Goal: Task Accomplishment & Management: Manage account settings

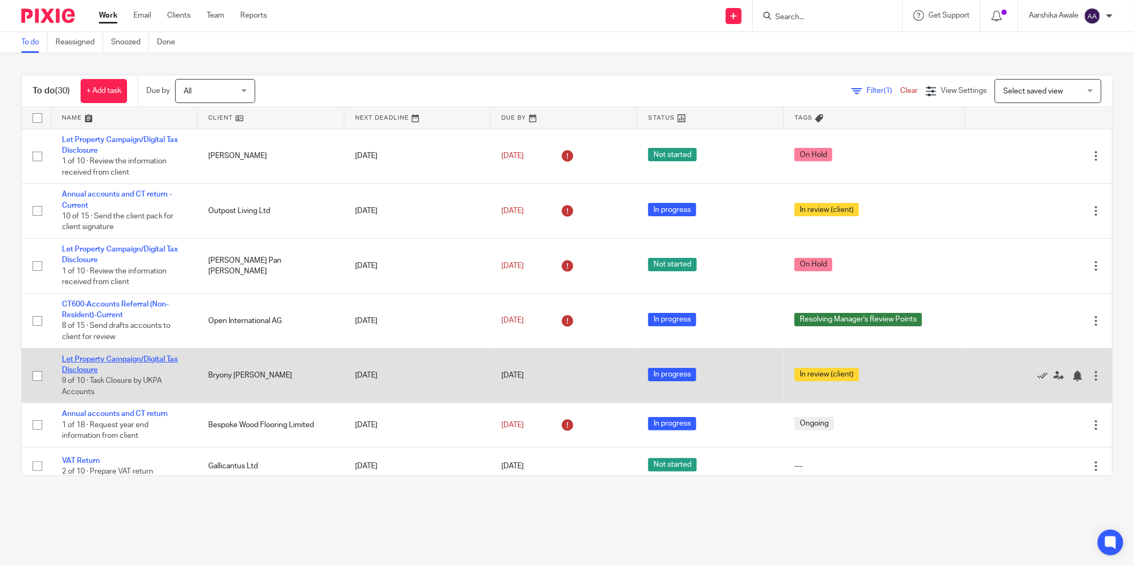
click at [124, 360] on link "Let Property Campaign/Digital Tax Disclosure" at bounding box center [120, 365] width 116 height 18
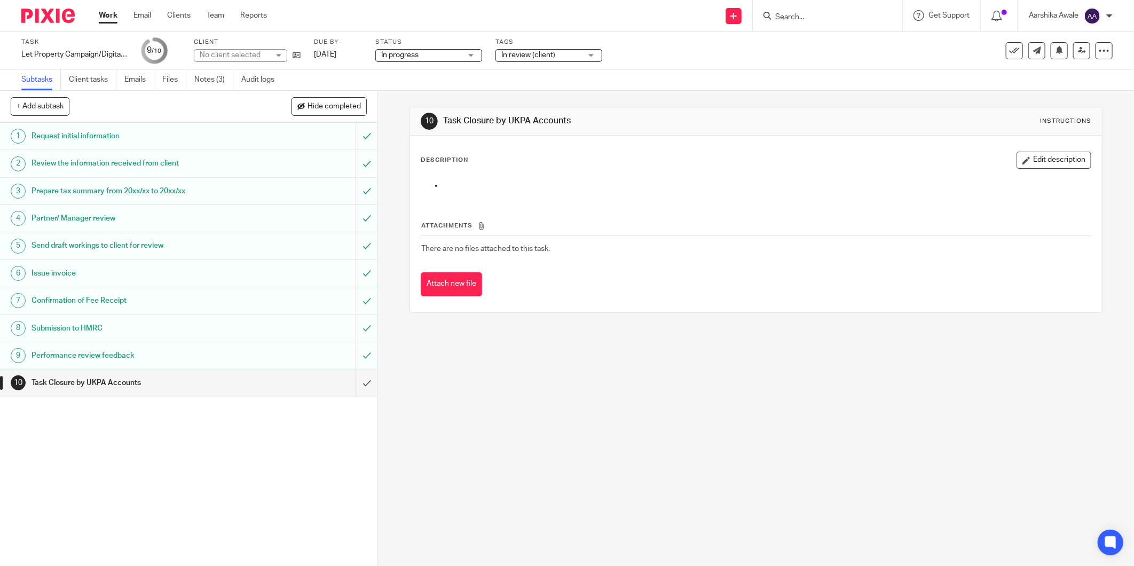
click at [531, 58] on span "In review (client)" at bounding box center [528, 54] width 54 height 7
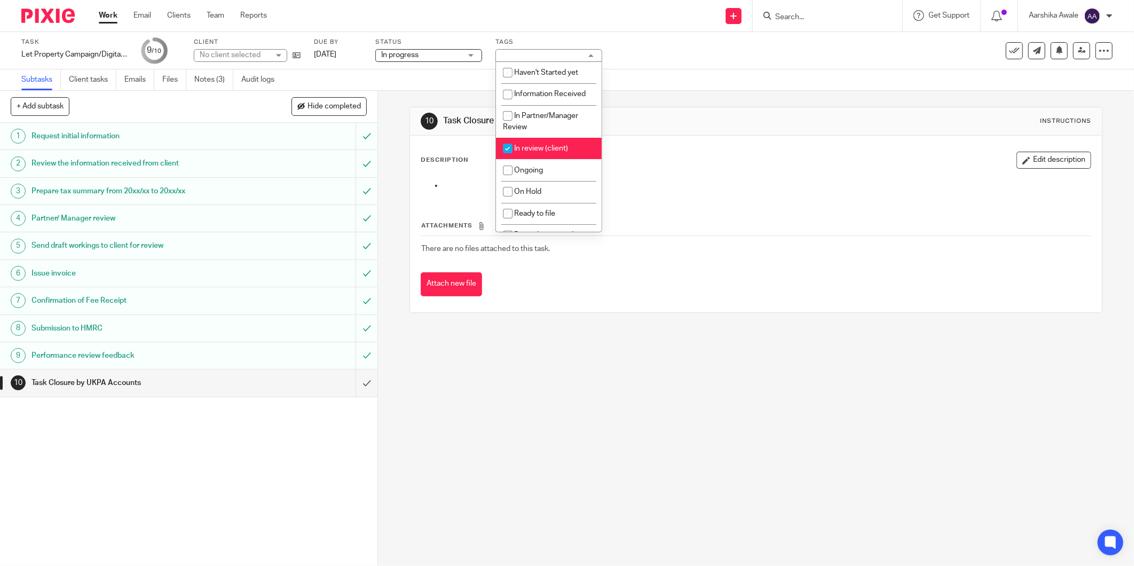
click at [529, 144] on li "In review (client)" at bounding box center [549, 149] width 106 height 22
checkbox input "false"
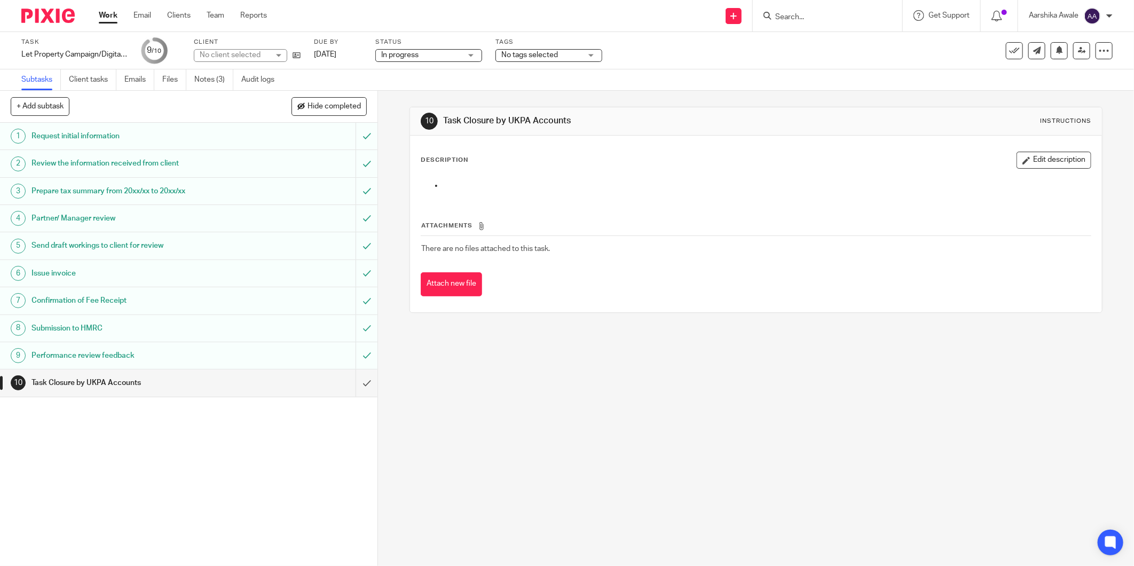
click at [698, 102] on div "10 Task Closure by UKPA Accounts Instructions Description Edit description Atta…" at bounding box center [756, 210] width 693 height 238
click at [1073, 51] on link at bounding box center [1081, 50] width 17 height 17
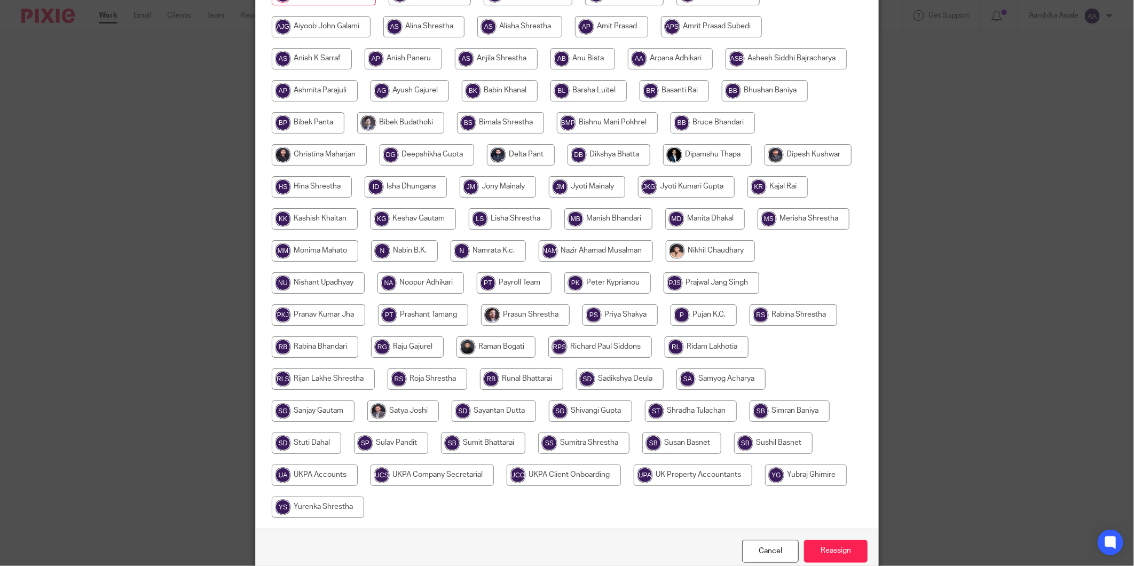
scroll to position [229, 0]
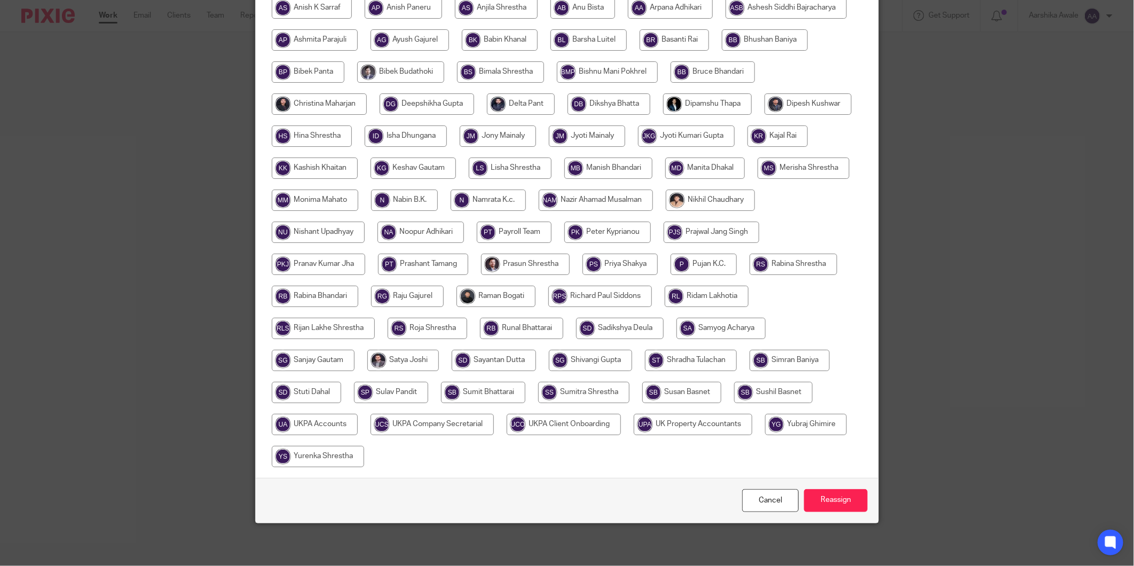
click at [358, 418] on input "radio" at bounding box center [315, 424] width 86 height 21
radio input "true"
click at [833, 494] on input "Reassign" at bounding box center [836, 500] width 64 height 23
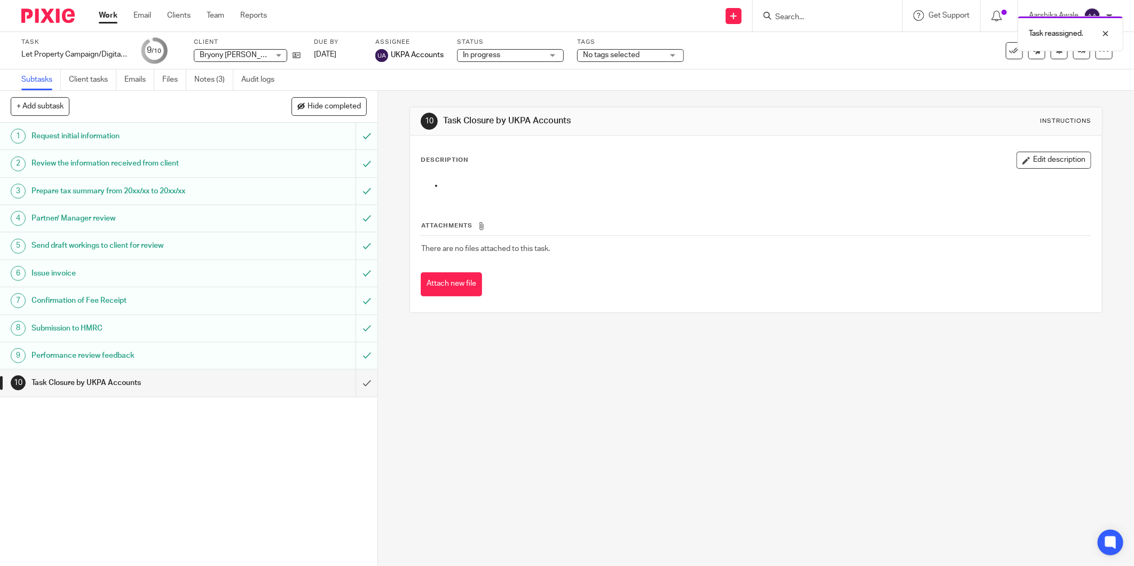
click at [50, 13] on img at bounding box center [47, 16] width 53 height 14
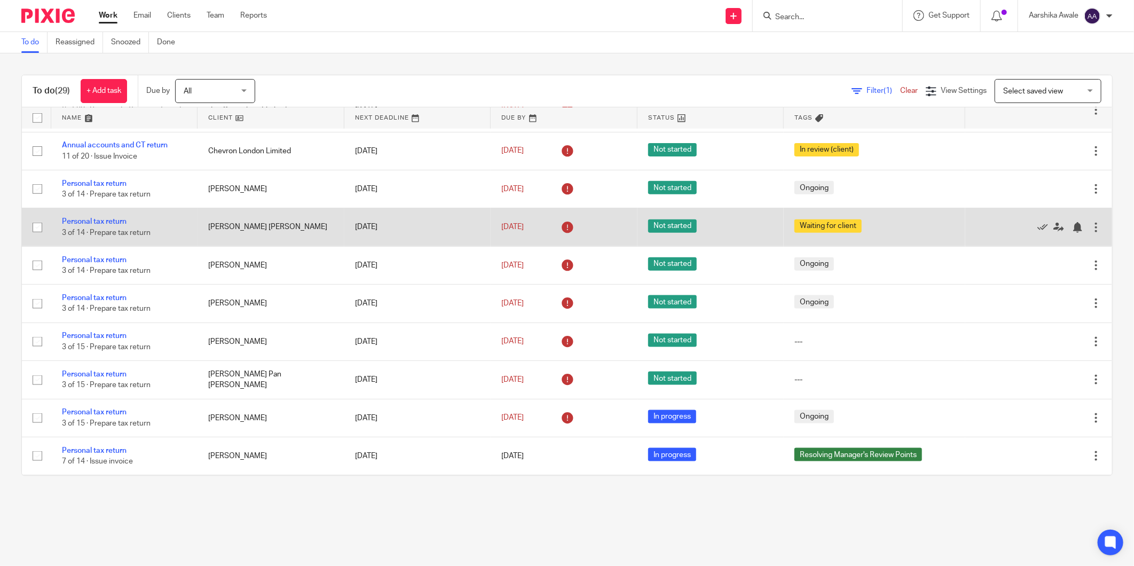
scroll to position [890, 0]
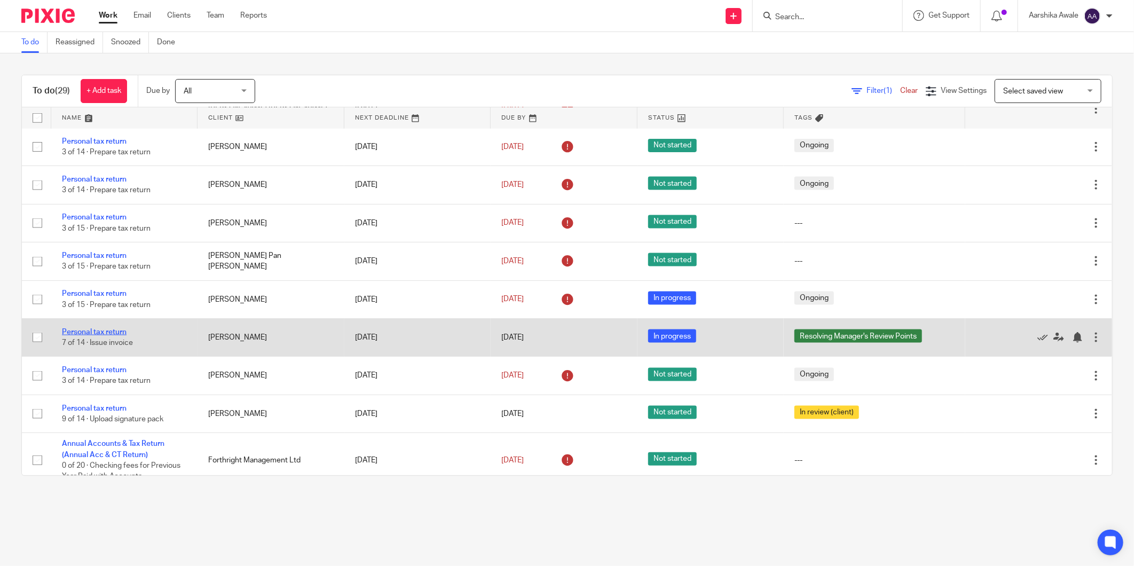
click at [114, 336] on link "Personal tax return" at bounding box center [94, 331] width 65 height 7
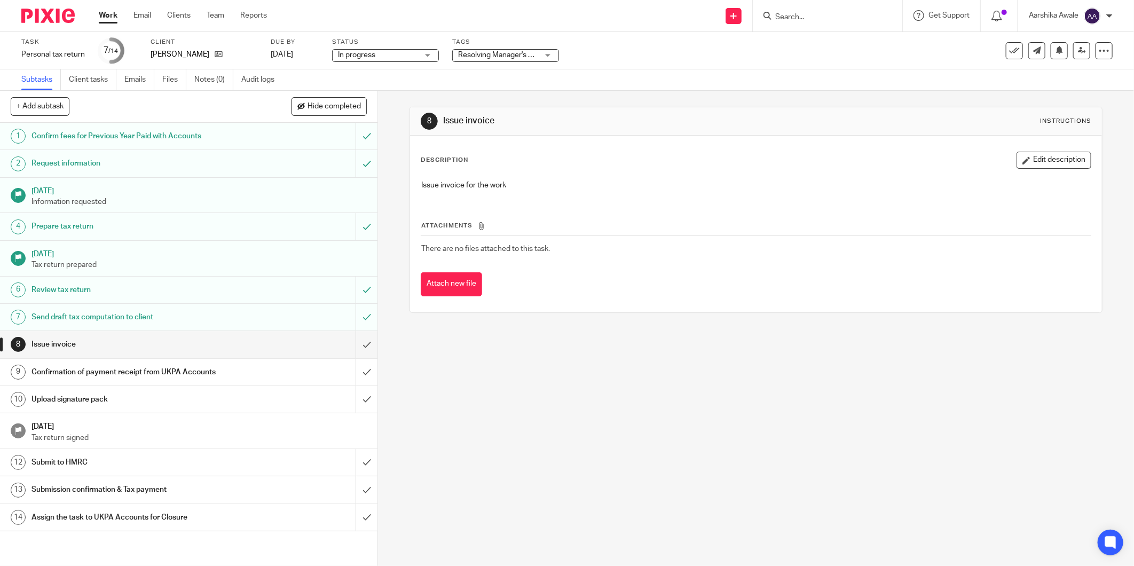
click at [495, 54] on span "Resolving Manager's Review Points" at bounding box center [516, 54] width 117 height 7
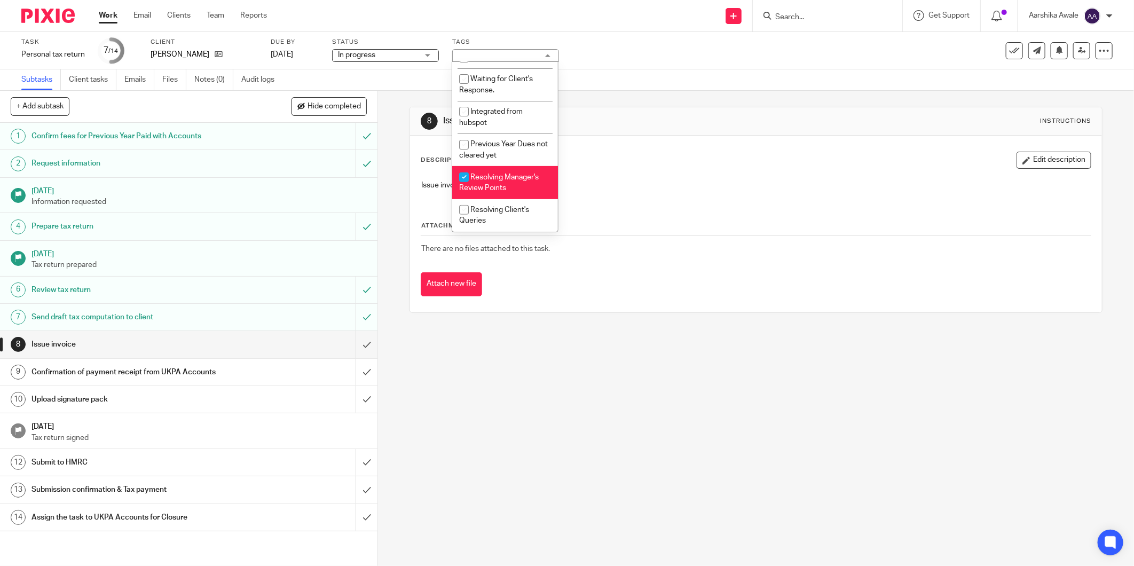
click at [494, 179] on li "Resolving Manager's Review Points" at bounding box center [505, 182] width 106 height 33
checkbox input "false"
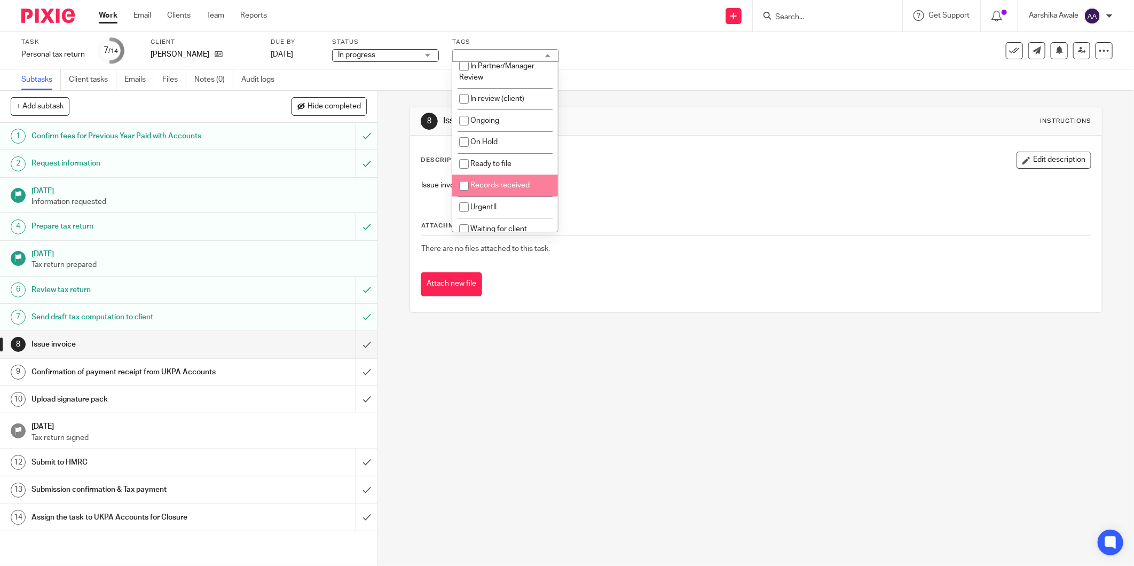
scroll to position [48, 0]
click at [520, 99] on span "In review (client)" at bounding box center [497, 100] width 54 height 7
checkbox input "true"
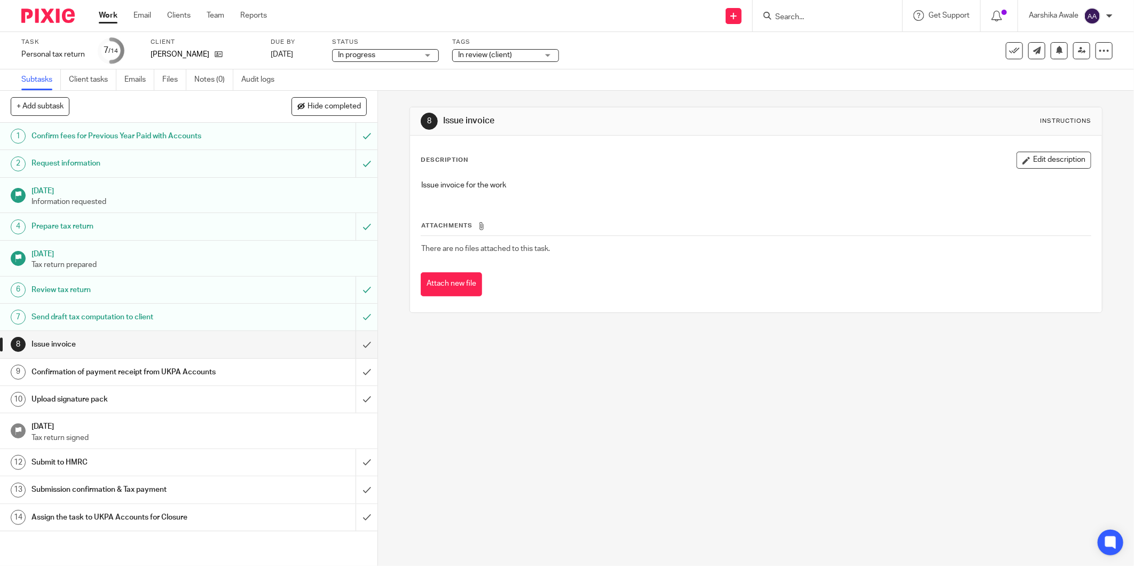
drag, startPoint x: 388, startPoint y: 94, endPoint x: 237, endPoint y: 95, distance: 150.6
click at [387, 94] on div "8 Issue invoice Instructions Description Edit description Issue invoice for the…" at bounding box center [756, 328] width 756 height 475
click at [211, 81] on link "Notes (0)" at bounding box center [213, 79] width 39 height 21
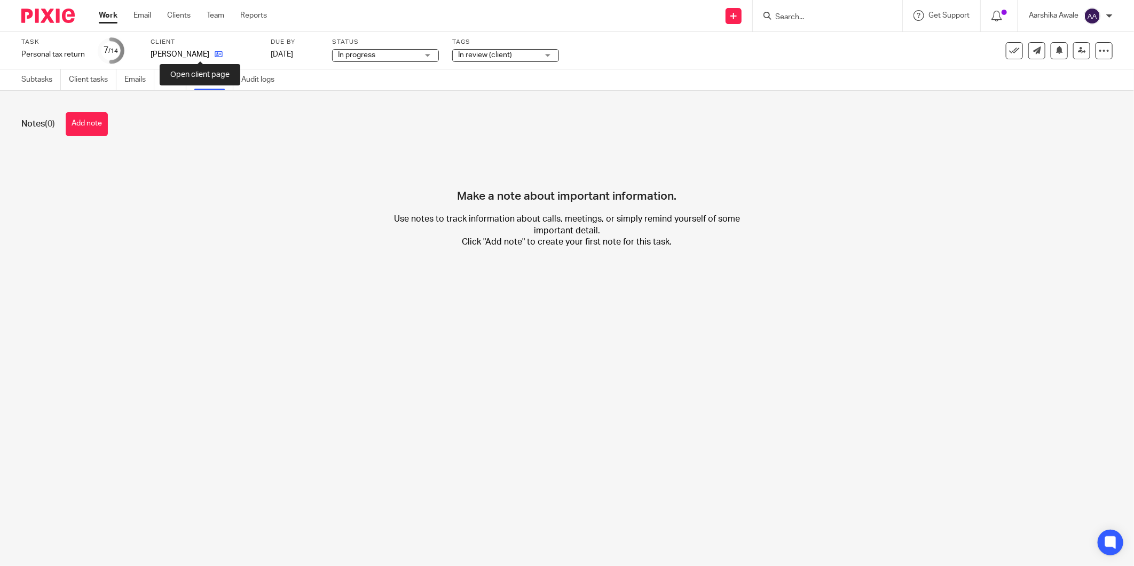
click at [215, 55] on icon at bounding box center [219, 54] width 8 height 8
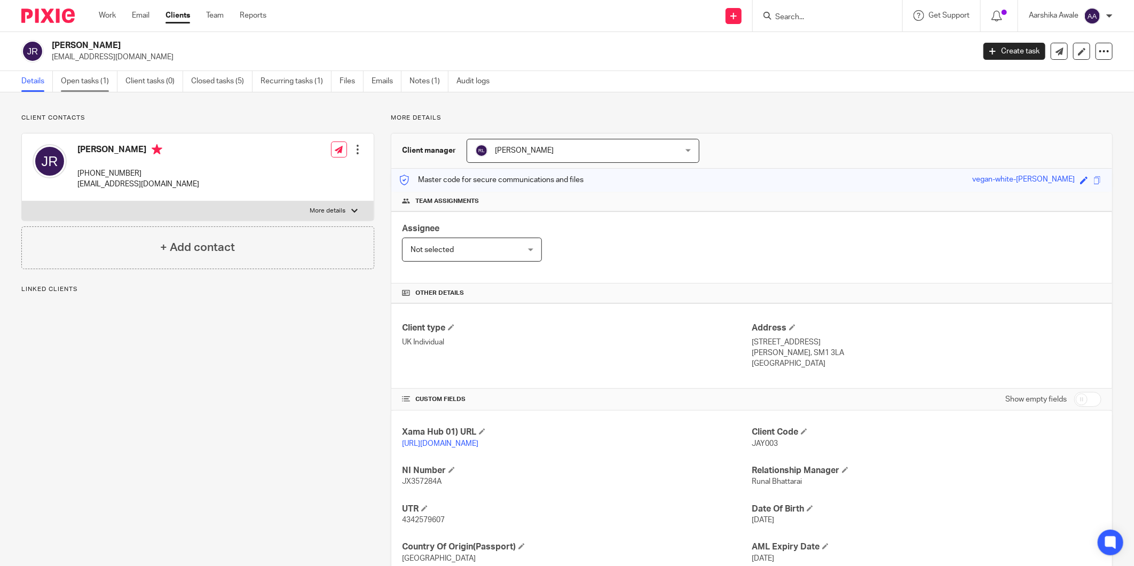
click at [88, 77] on link "Open tasks (1)" at bounding box center [89, 81] width 57 height 21
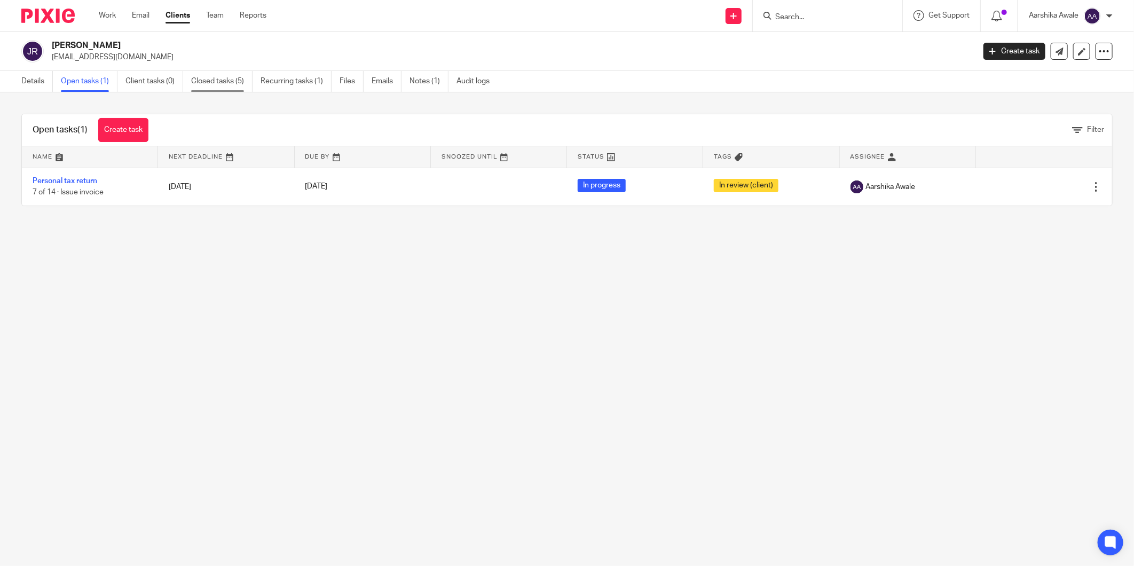
click at [220, 77] on link "Closed tasks (5)" at bounding box center [221, 81] width 61 height 21
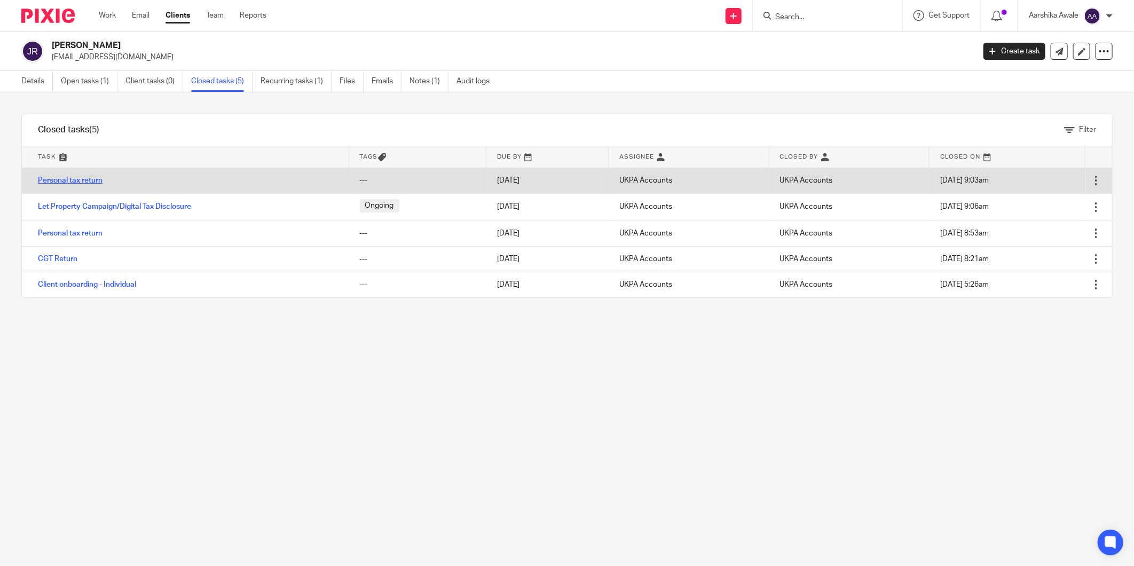
click at [69, 178] on link "Personal tax return" at bounding box center [70, 180] width 65 height 7
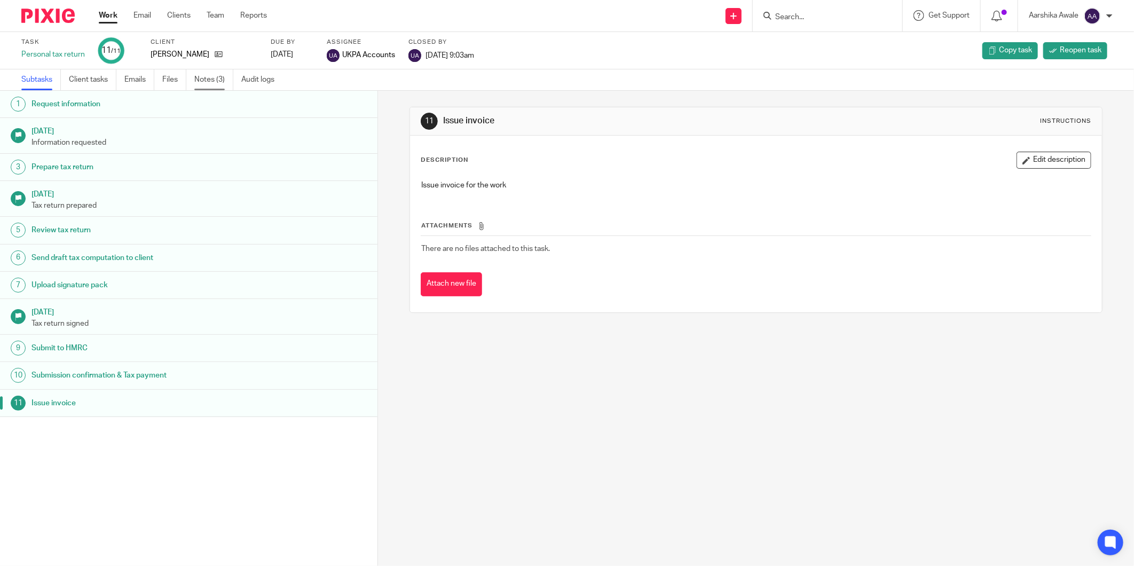
click at [209, 84] on link "Notes (3)" at bounding box center [213, 79] width 39 height 21
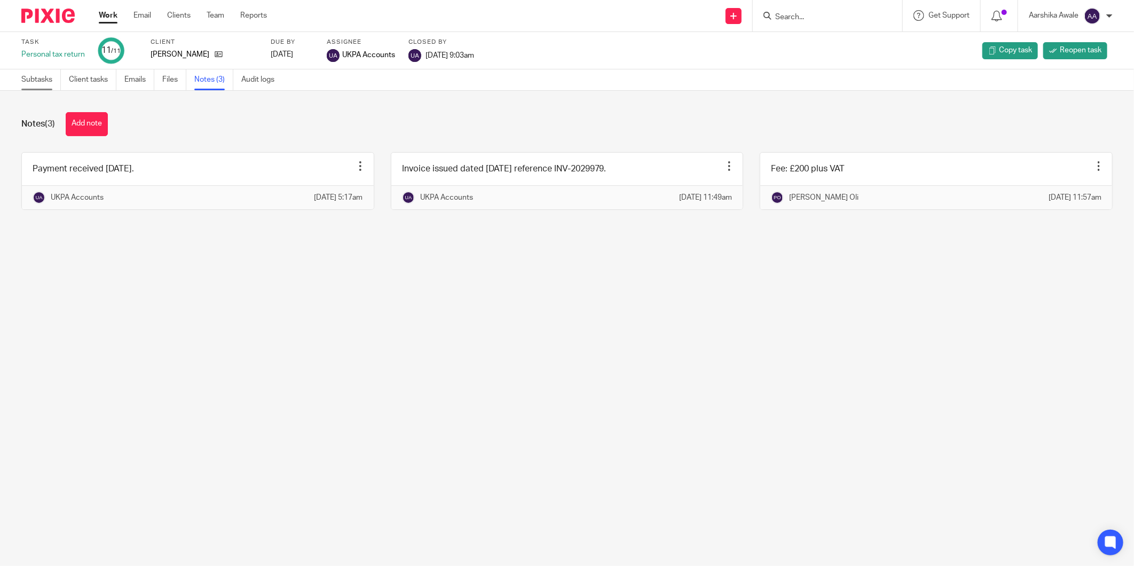
click at [33, 78] on link "Subtasks" at bounding box center [41, 79] width 40 height 21
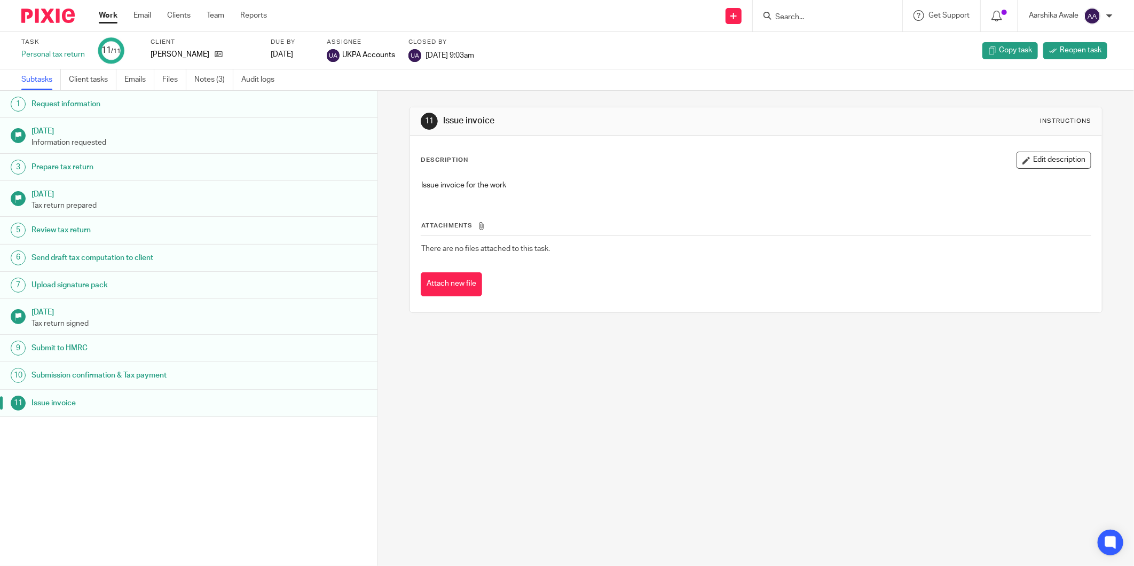
drag, startPoint x: 252, startPoint y: 109, endPoint x: 262, endPoint y: 115, distance: 11.3
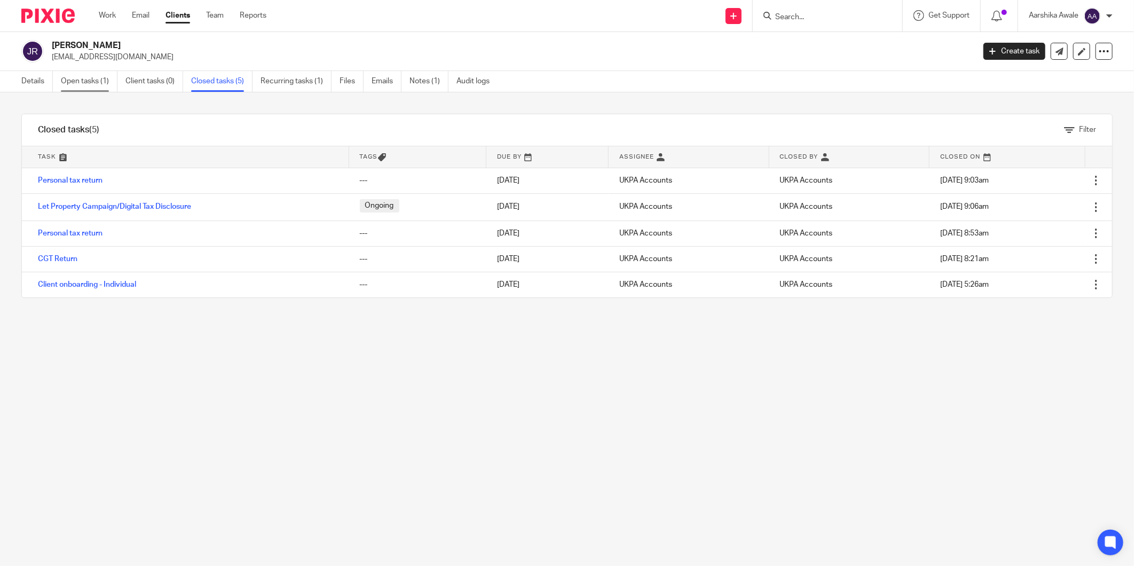
click at [71, 78] on link "Open tasks (1)" at bounding box center [89, 81] width 57 height 21
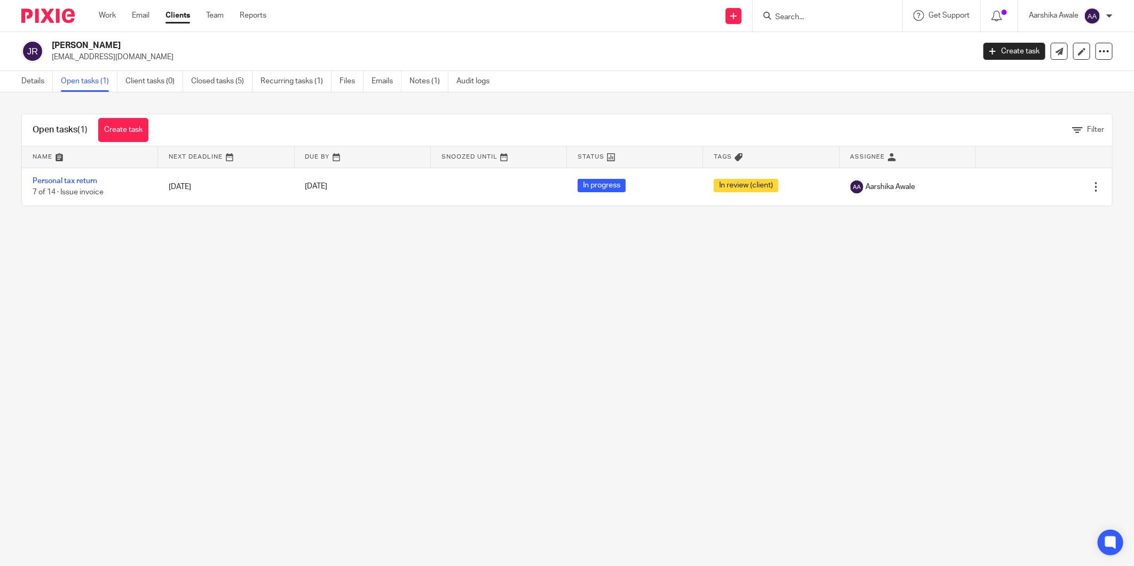
click at [64, 185] on td "Personal tax return 7 of 14 · Issue invoice" at bounding box center [90, 187] width 136 height 38
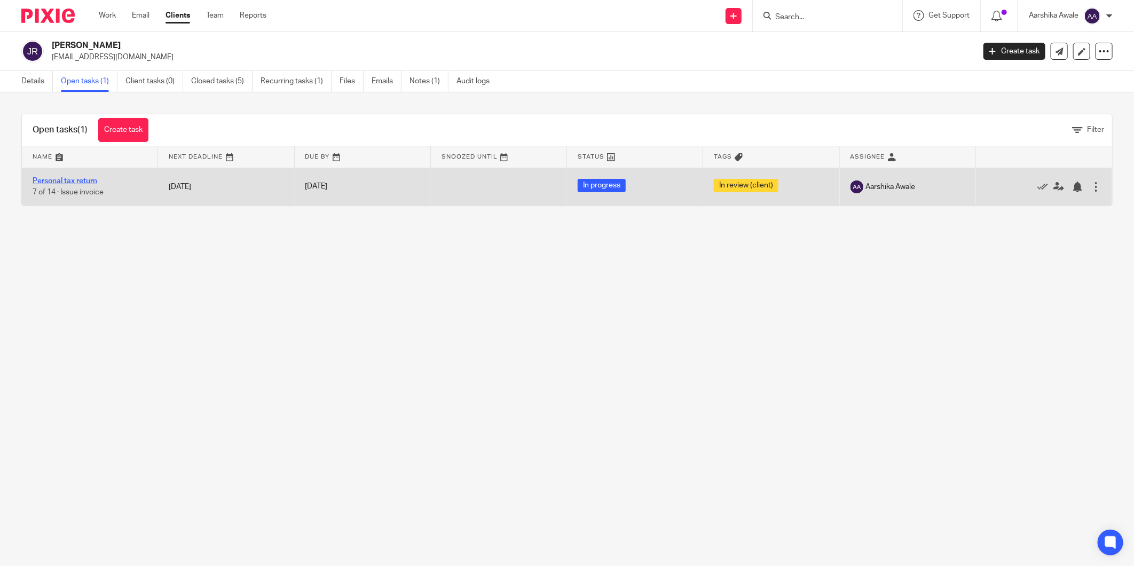
click at [62, 182] on link "Personal tax return" at bounding box center [65, 180] width 65 height 7
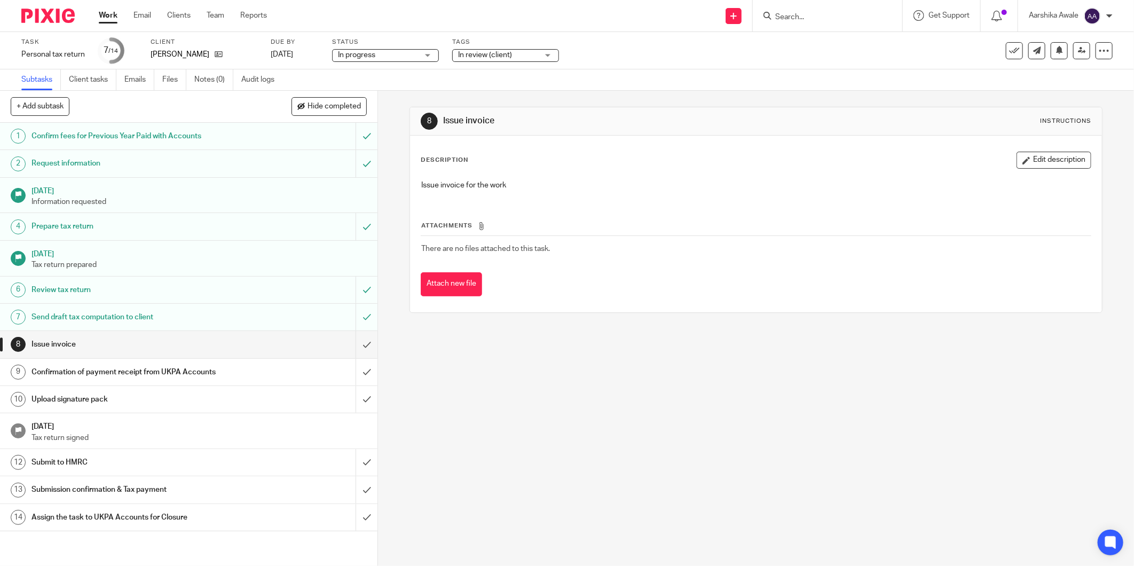
click at [220, 82] on link "Notes (0)" at bounding box center [213, 79] width 39 height 21
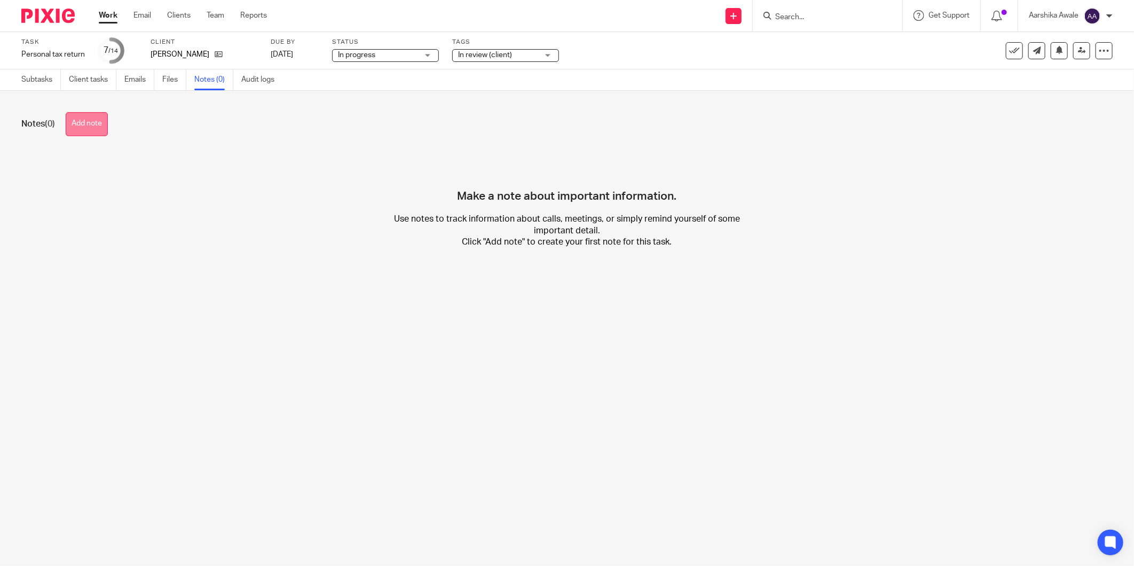
click at [79, 123] on button "Add note" at bounding box center [87, 124] width 42 height 24
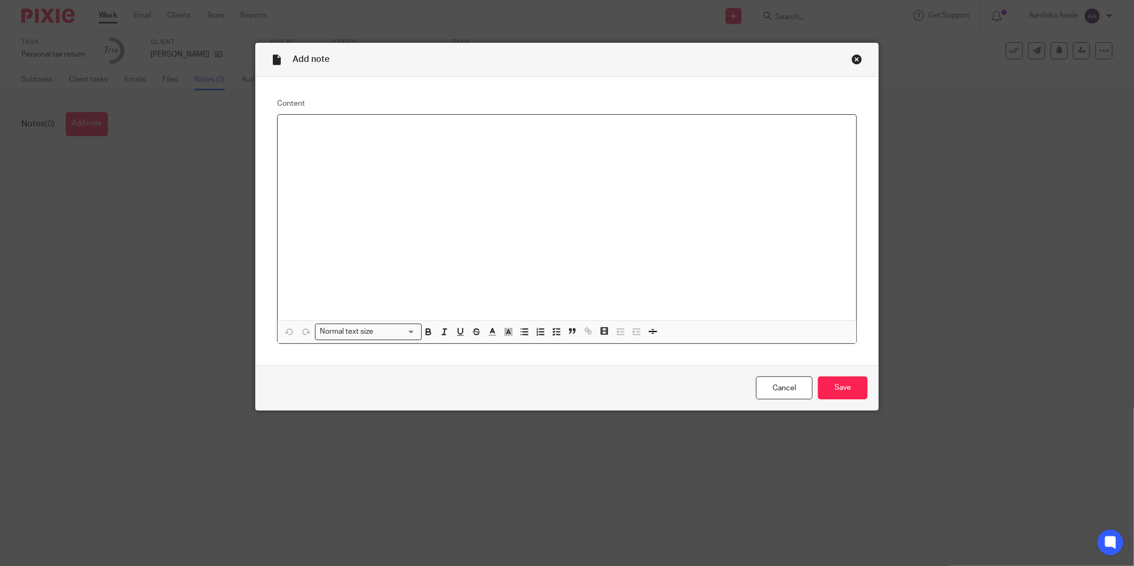
click at [317, 147] on div at bounding box center [567, 218] width 579 height 206
click at [841, 394] on input "Save" at bounding box center [843, 387] width 50 height 23
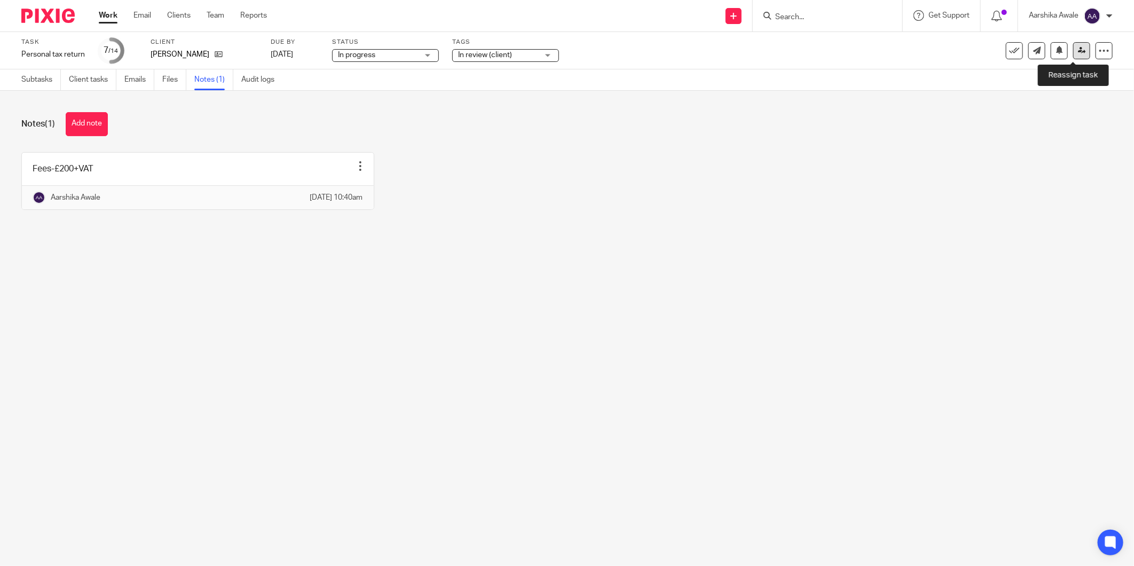
click at [1073, 51] on link at bounding box center [1081, 50] width 17 height 17
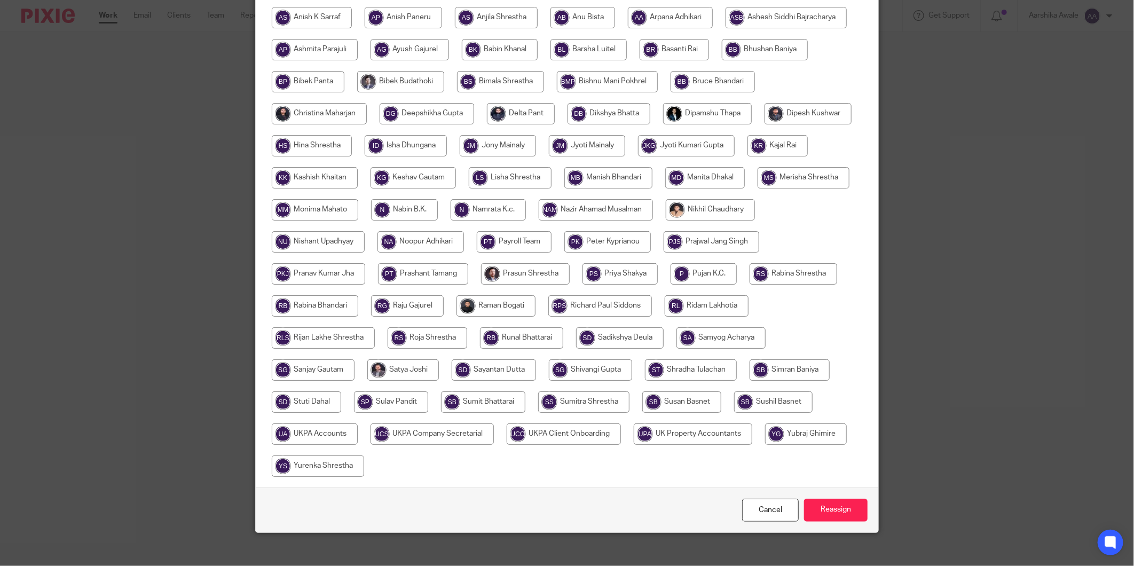
scroll to position [229, 0]
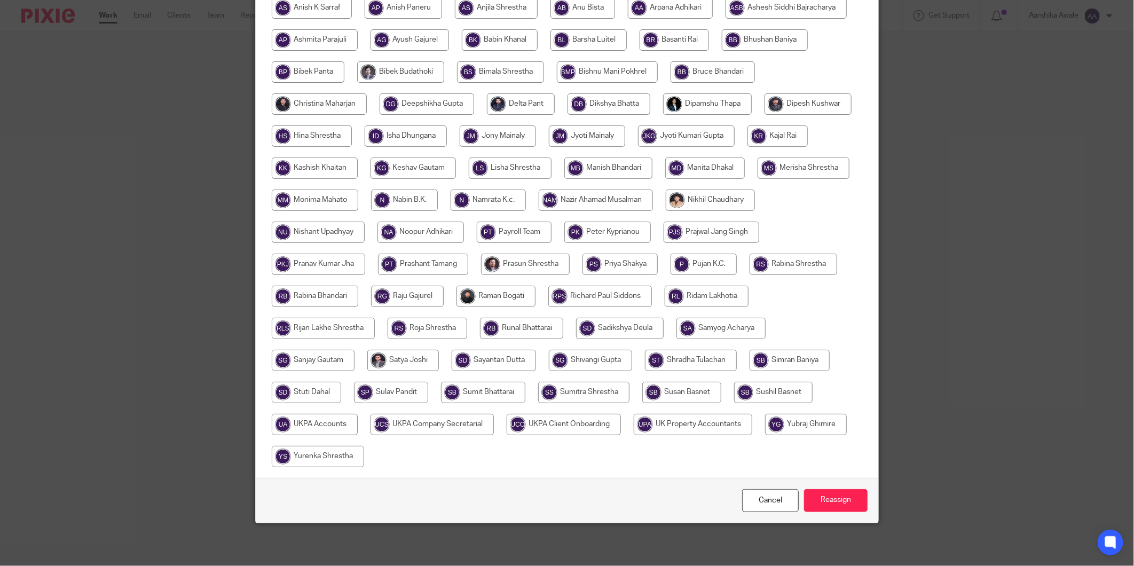
click at [358, 425] on input "radio" at bounding box center [315, 424] width 86 height 21
radio input "true"
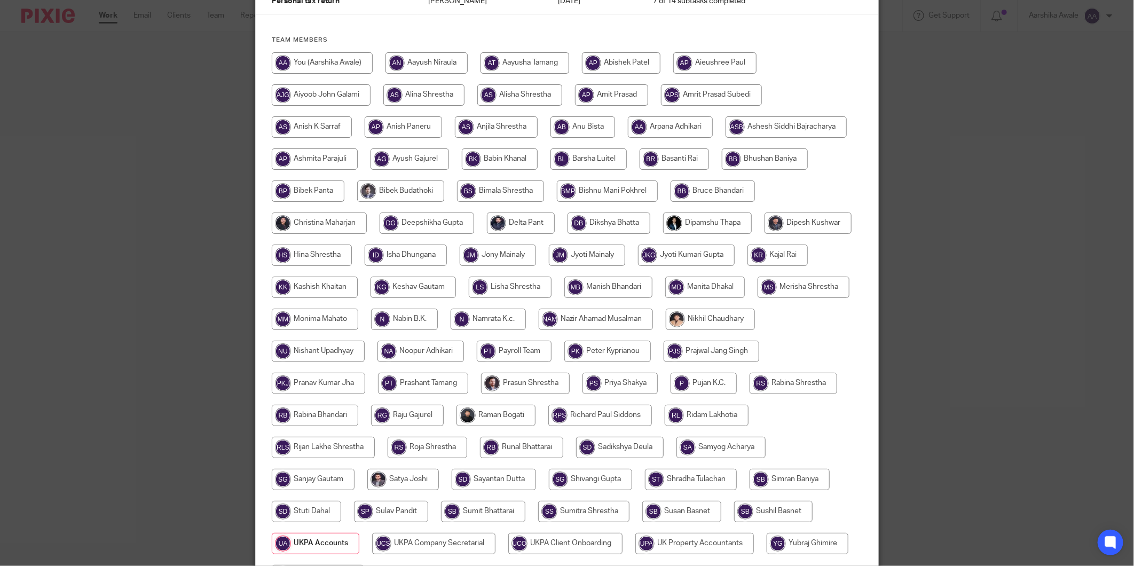
scroll to position [0, 0]
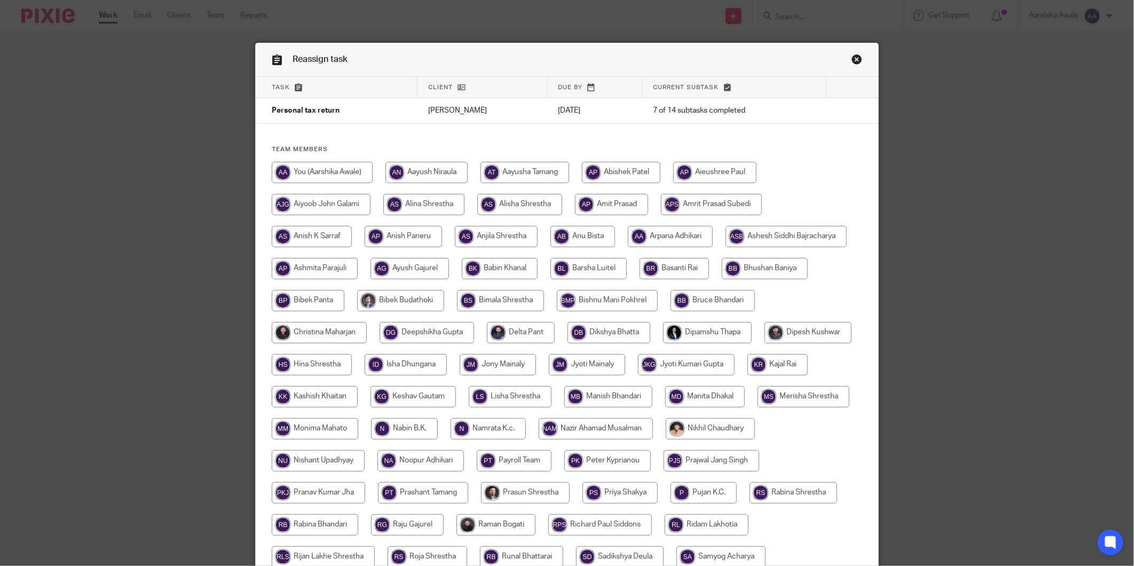
click at [852, 54] on link "Close this dialog window" at bounding box center [857, 61] width 11 height 14
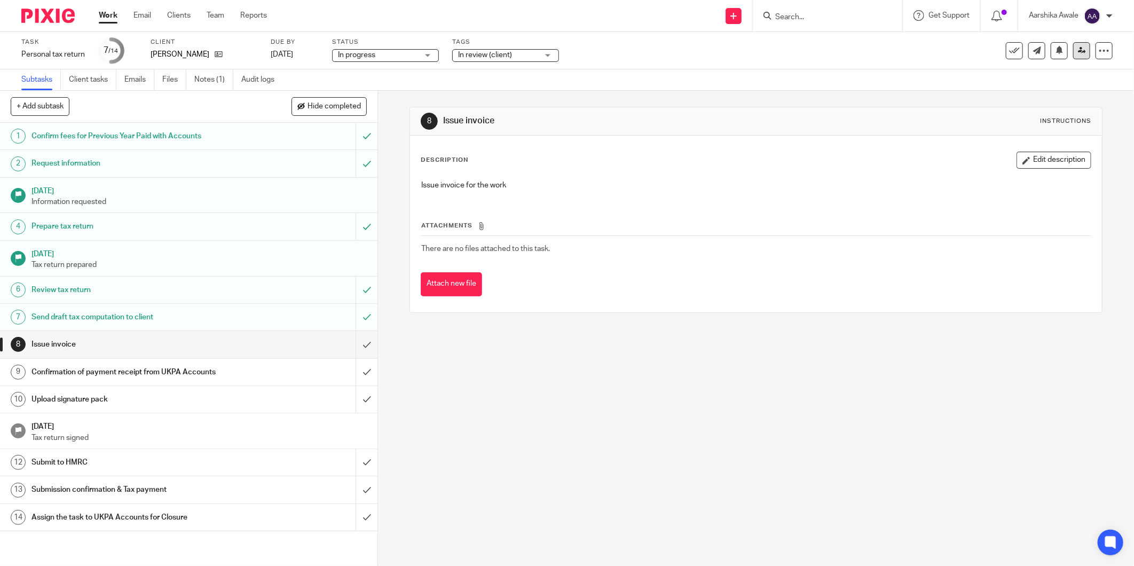
click at [1079, 52] on link at bounding box center [1081, 50] width 17 height 17
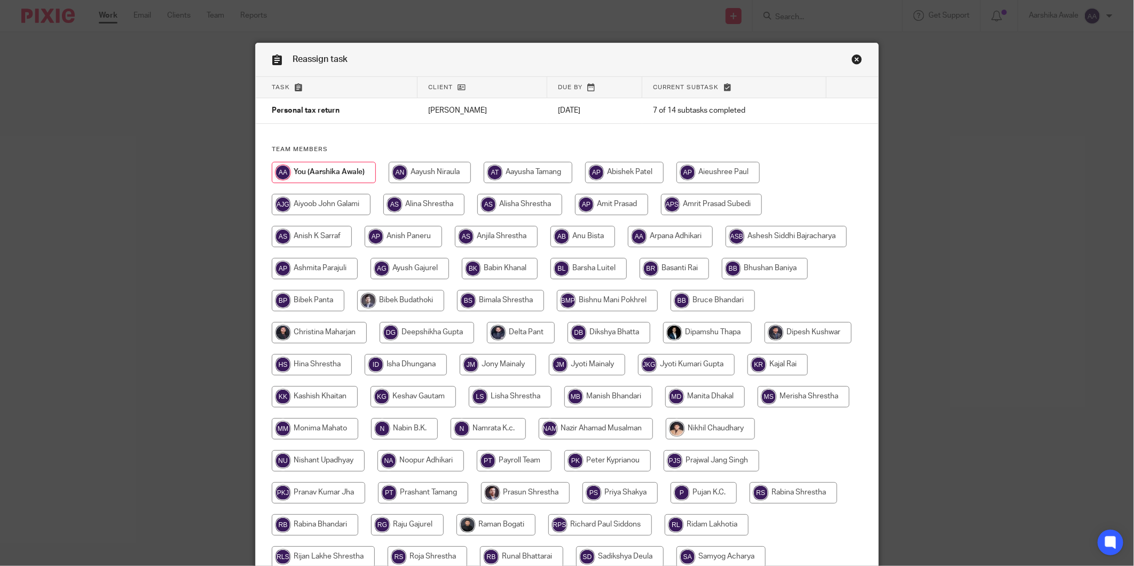
scroll to position [229, 0]
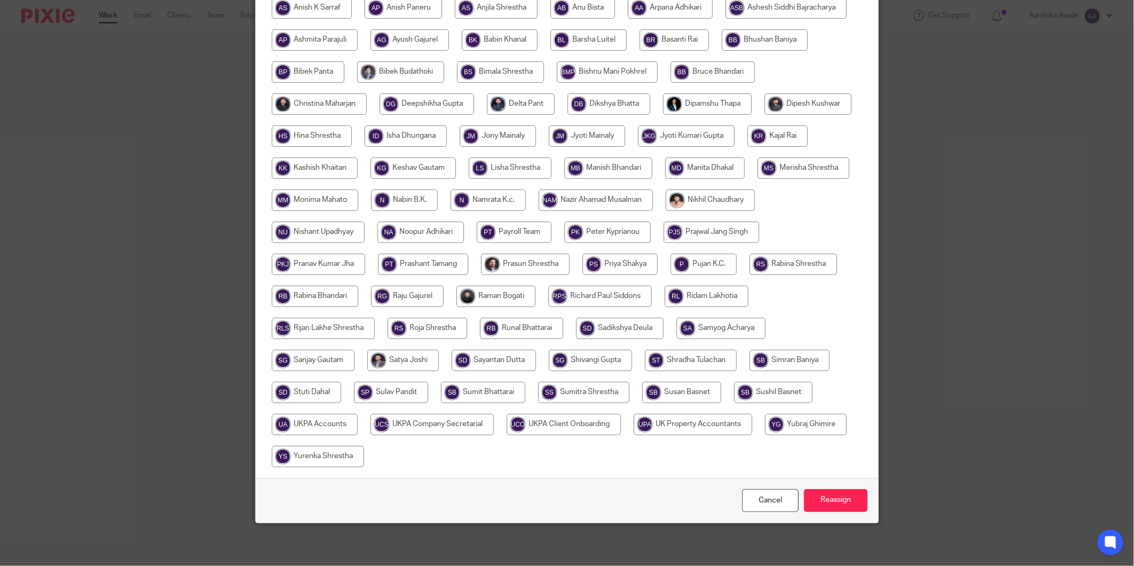
click at [358, 426] on input "radio" at bounding box center [315, 424] width 86 height 21
radio input "true"
click at [829, 493] on input "Reassign" at bounding box center [836, 500] width 64 height 23
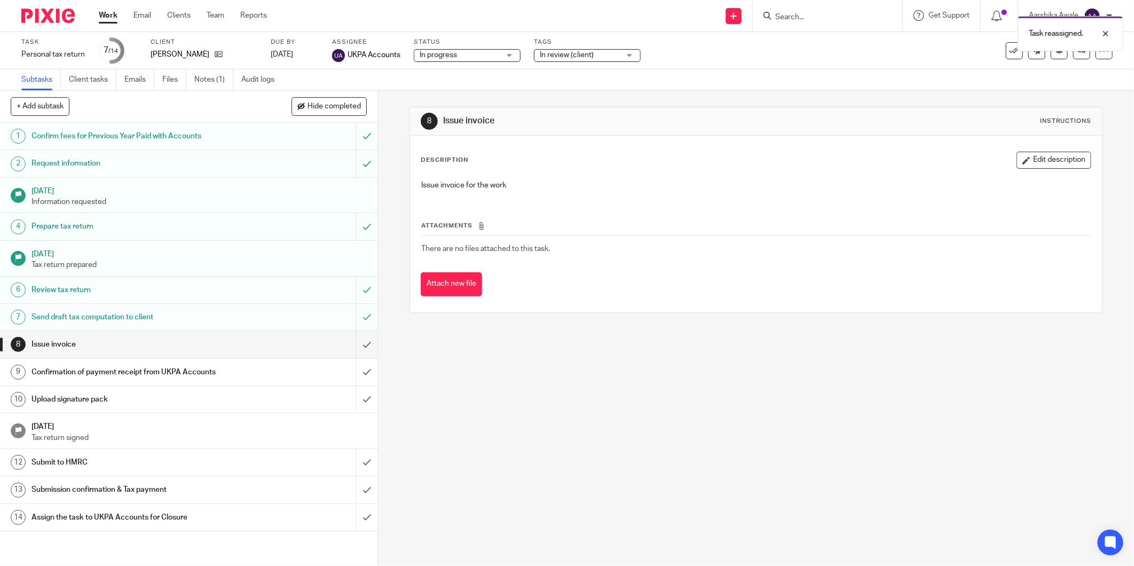
click at [59, 18] on img at bounding box center [47, 16] width 53 height 14
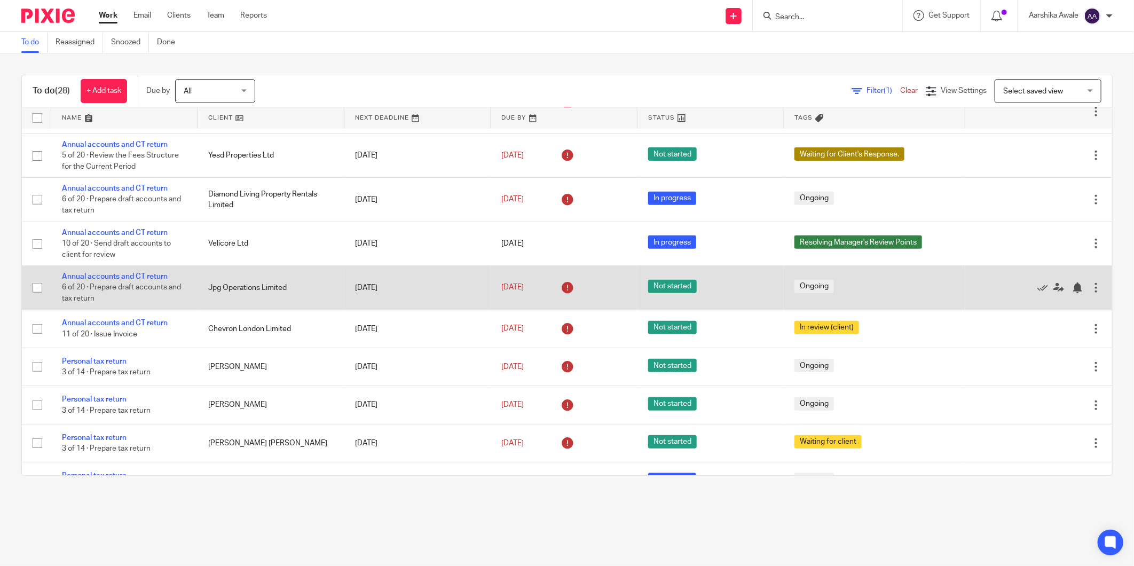
scroll to position [712, 0]
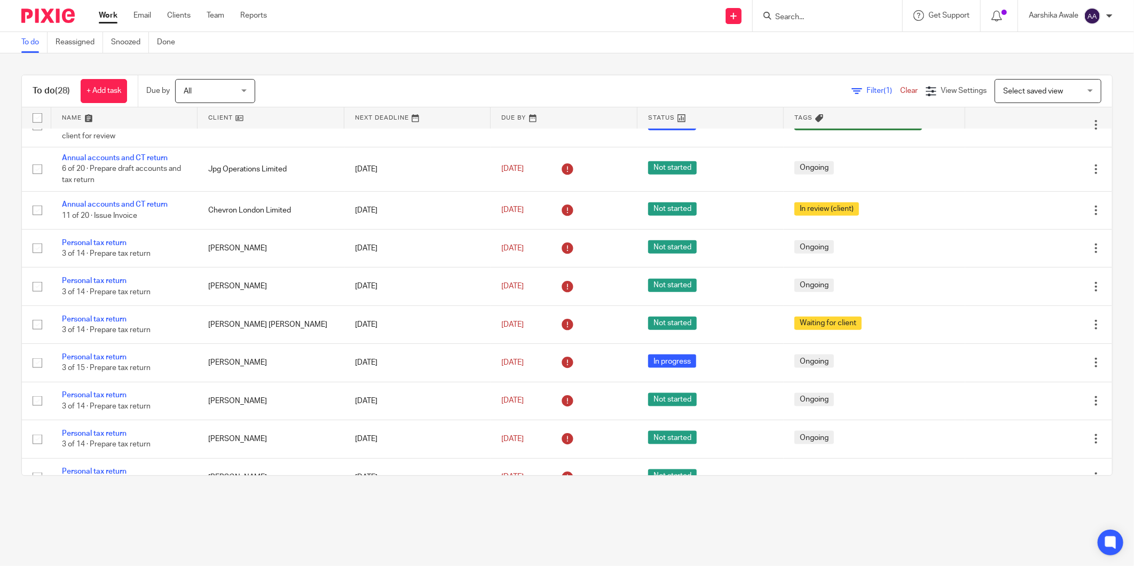
click at [810, 14] on input "Search" at bounding box center [822, 18] width 96 height 10
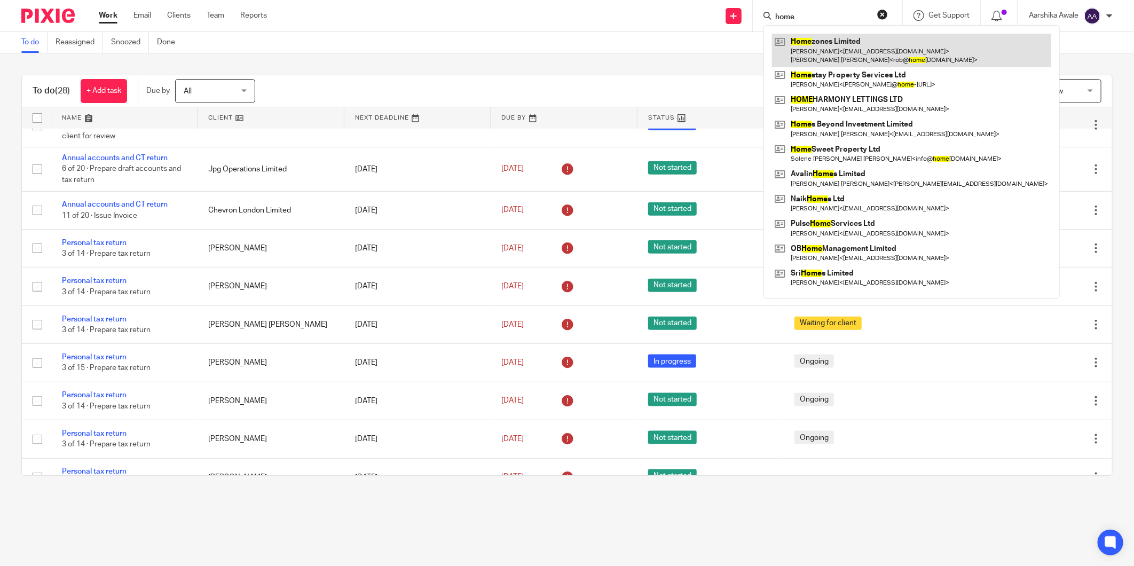
type input "home"
click at [952, 59] on link at bounding box center [911, 50] width 279 height 33
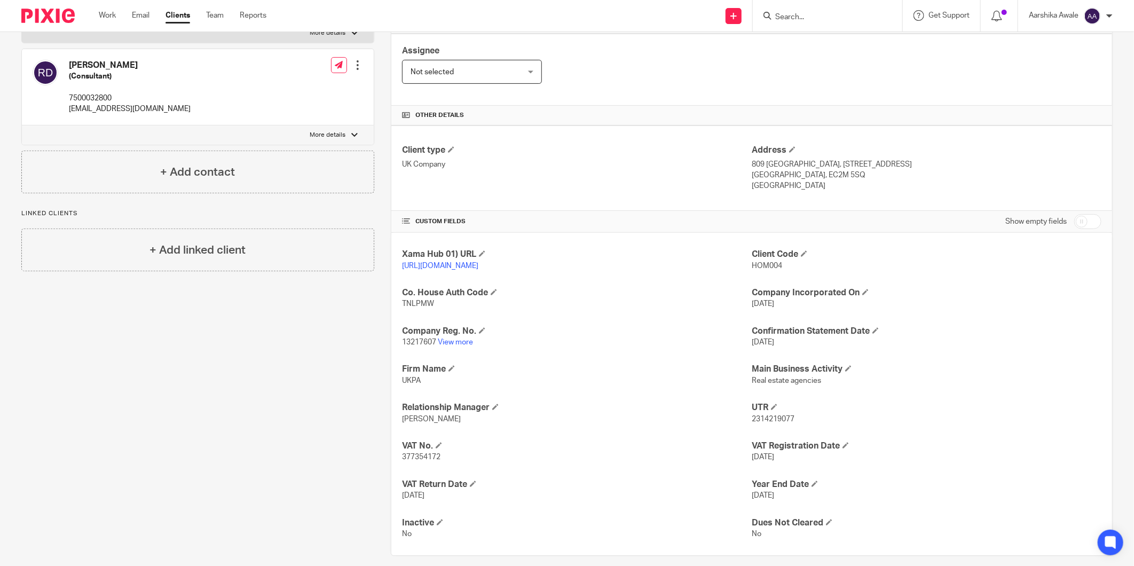
scroll to position [190, 0]
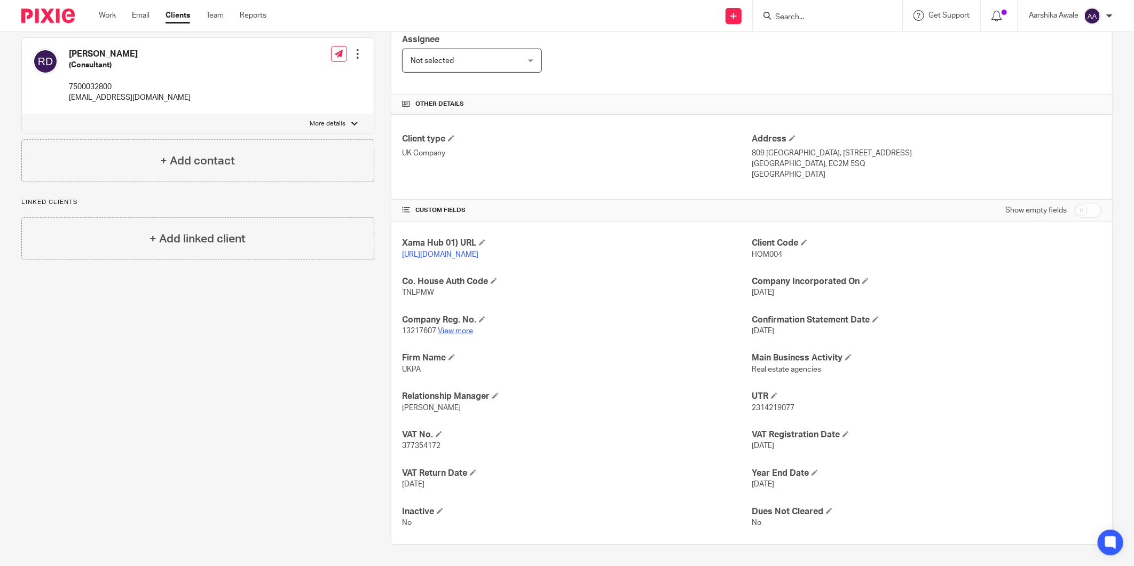
click at [454, 328] on link "View more" at bounding box center [455, 330] width 35 height 7
